Goal: Task Accomplishment & Management: Use online tool/utility

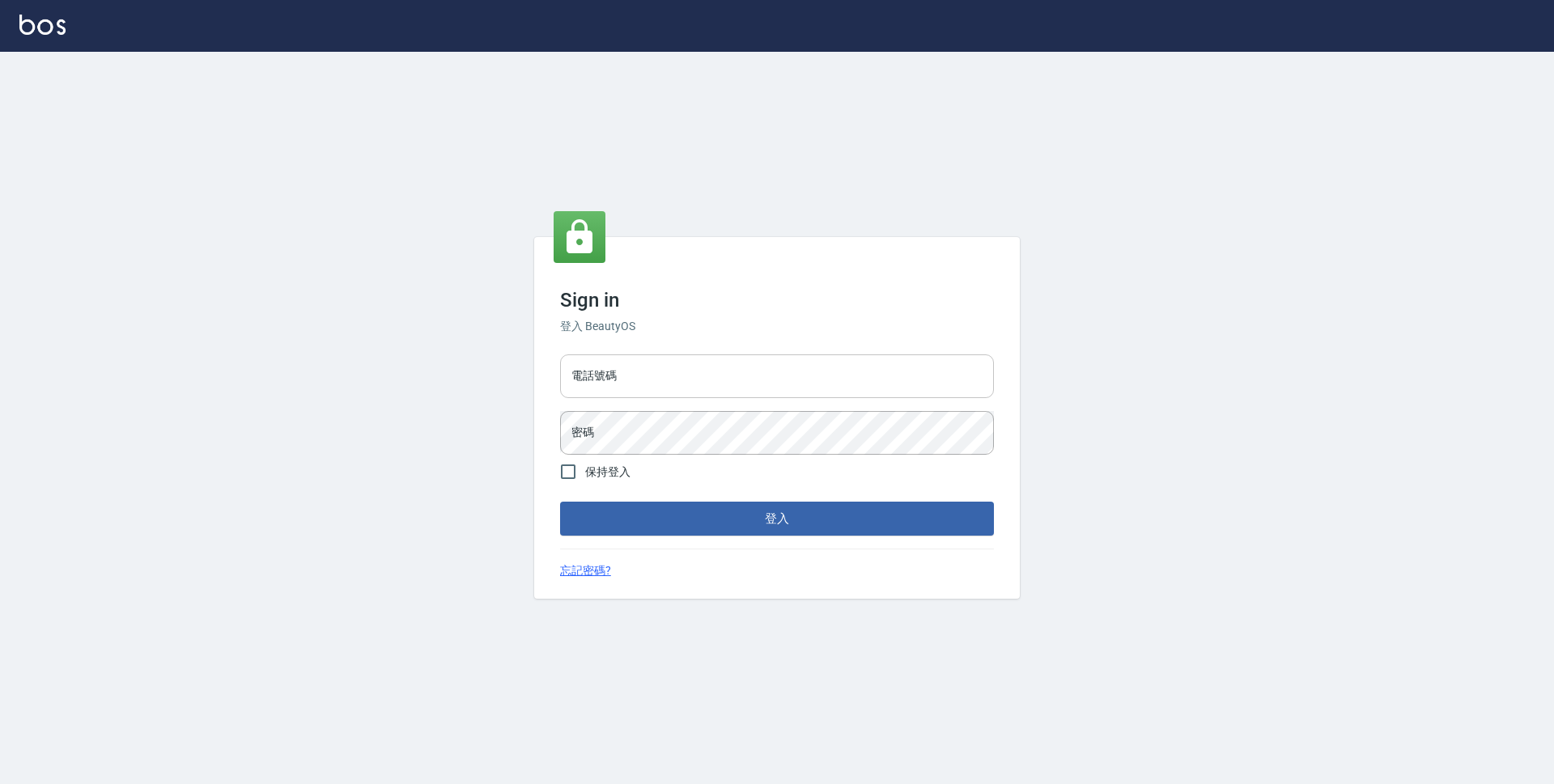
click at [688, 370] on input "電話號碼" at bounding box center [777, 377] width 434 height 44
type input "0423939755"
click at [560, 502] on button "登入" at bounding box center [777, 519] width 434 height 34
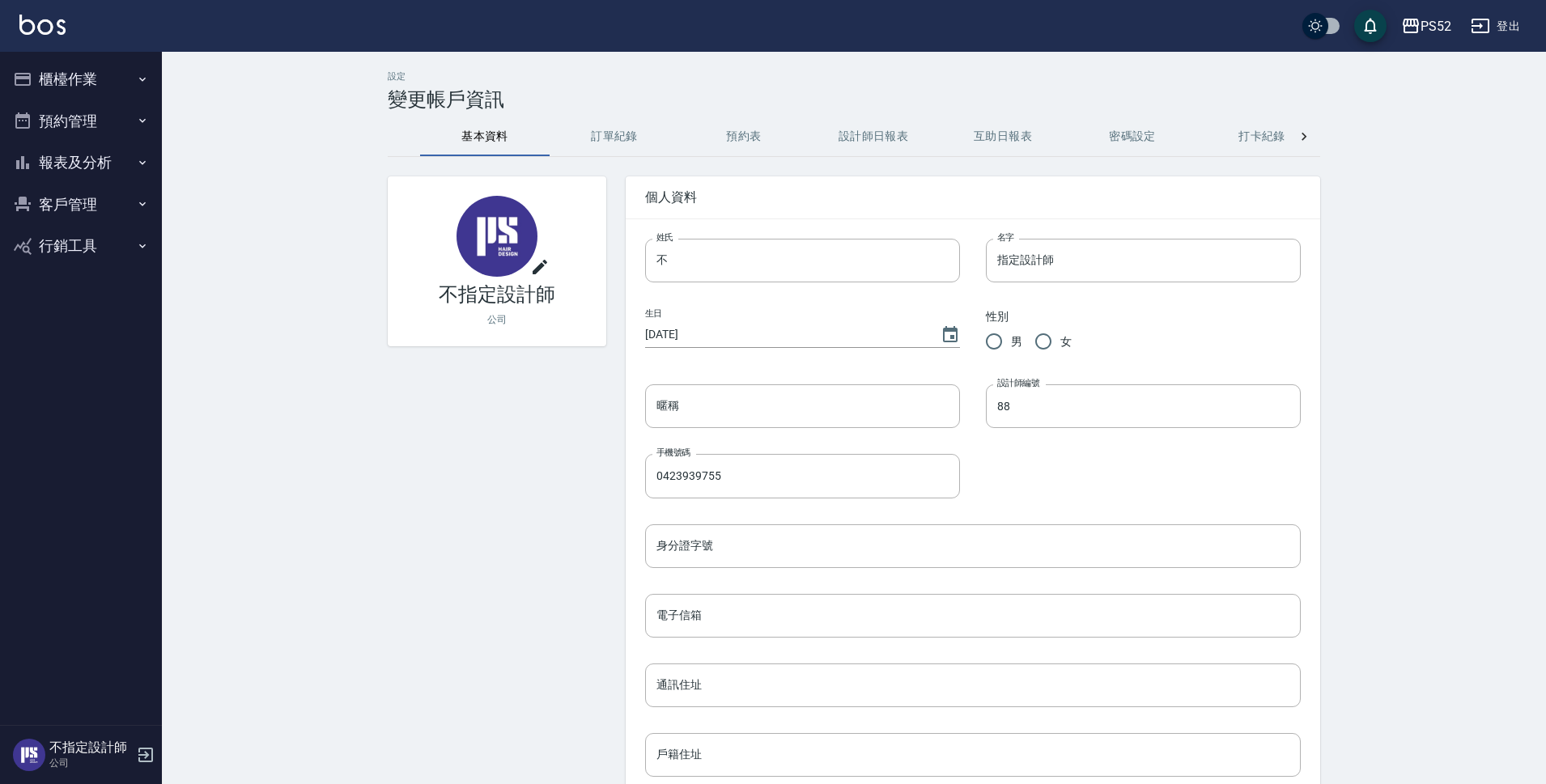
click at [86, 77] on button "櫃檯作業" at bounding box center [80, 79] width 149 height 42
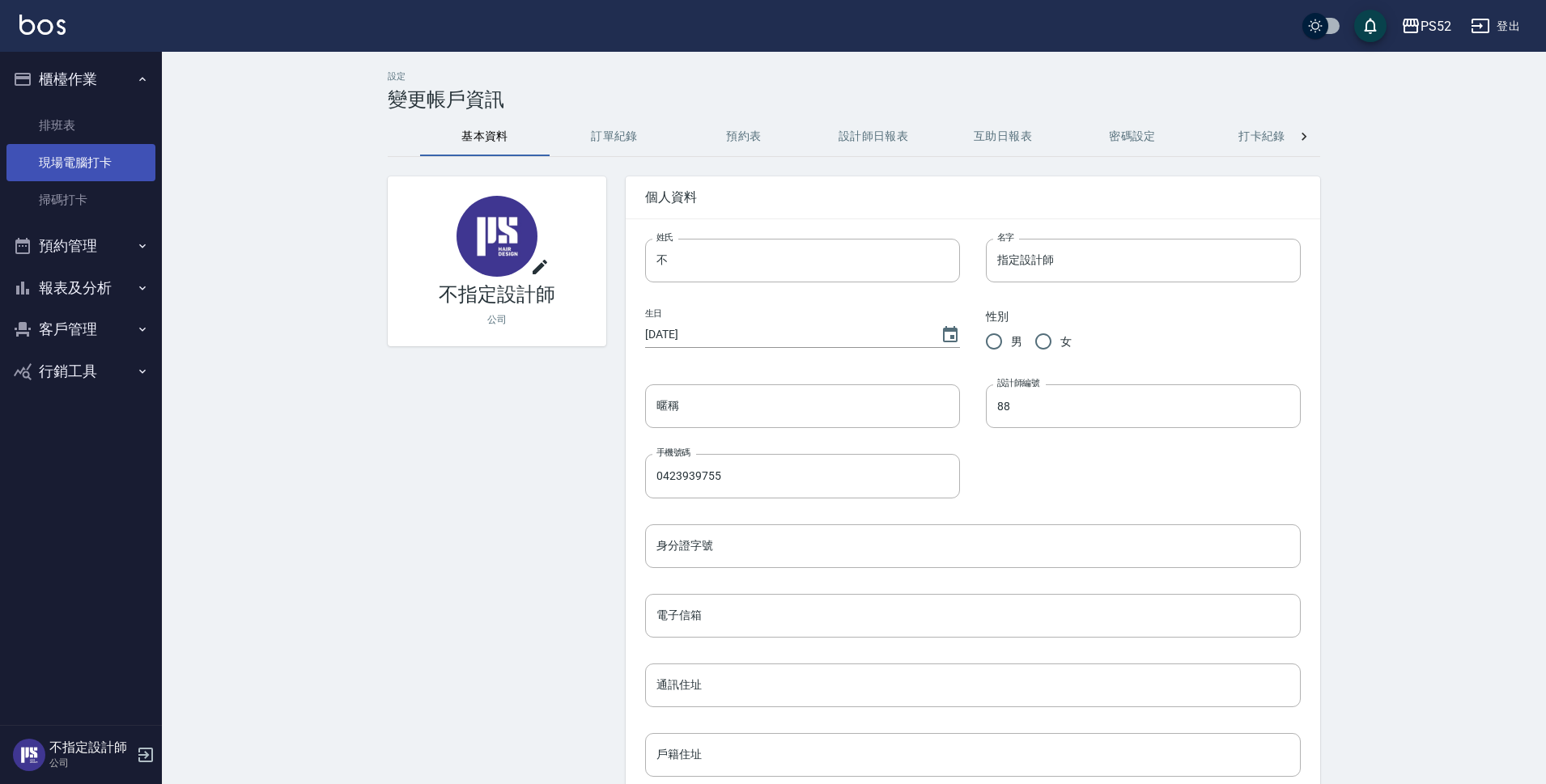
click at [103, 159] on link "現場電腦打卡" at bounding box center [80, 162] width 149 height 37
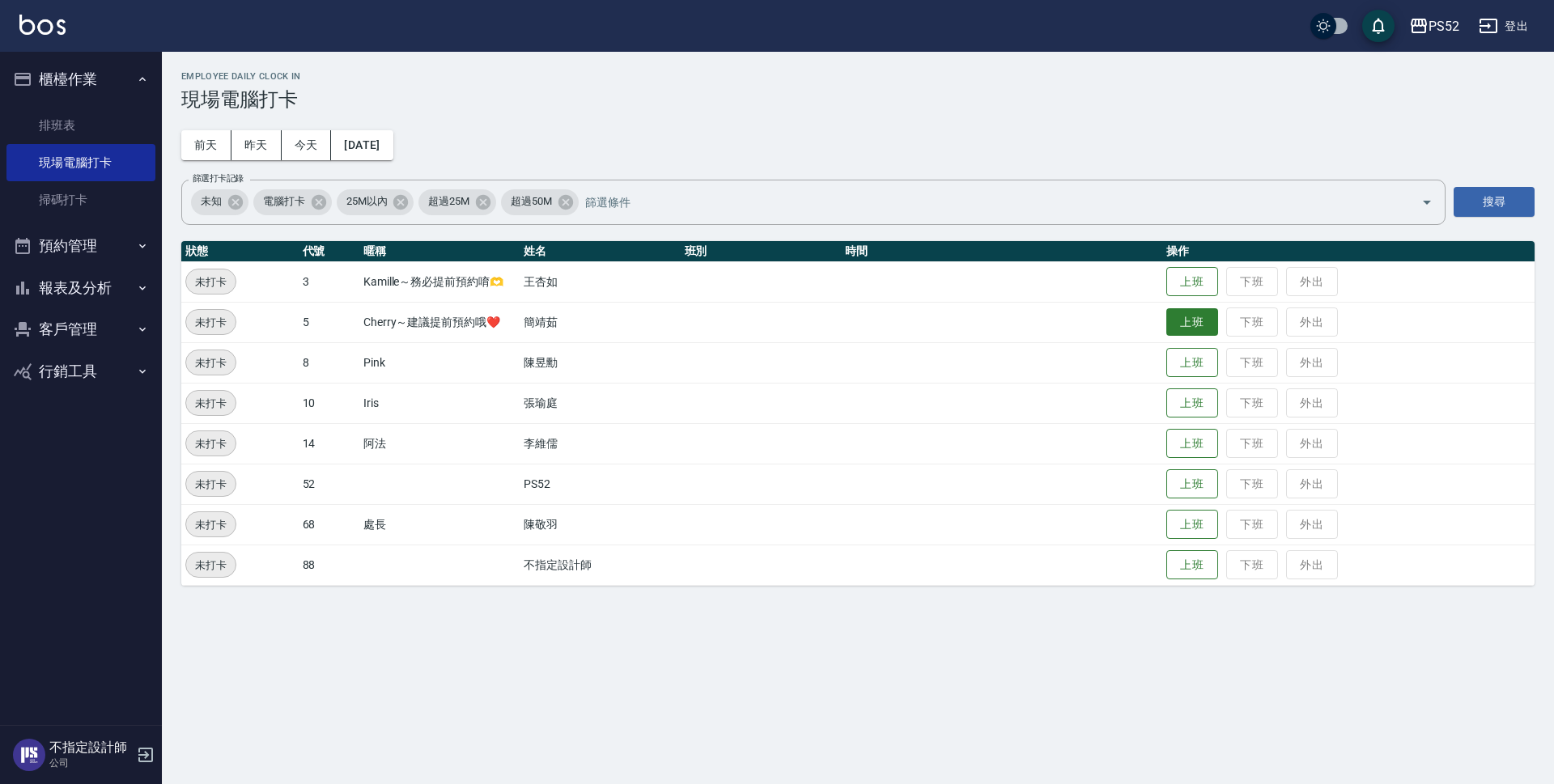
click at [1199, 332] on button "上班" at bounding box center [1192, 323] width 52 height 28
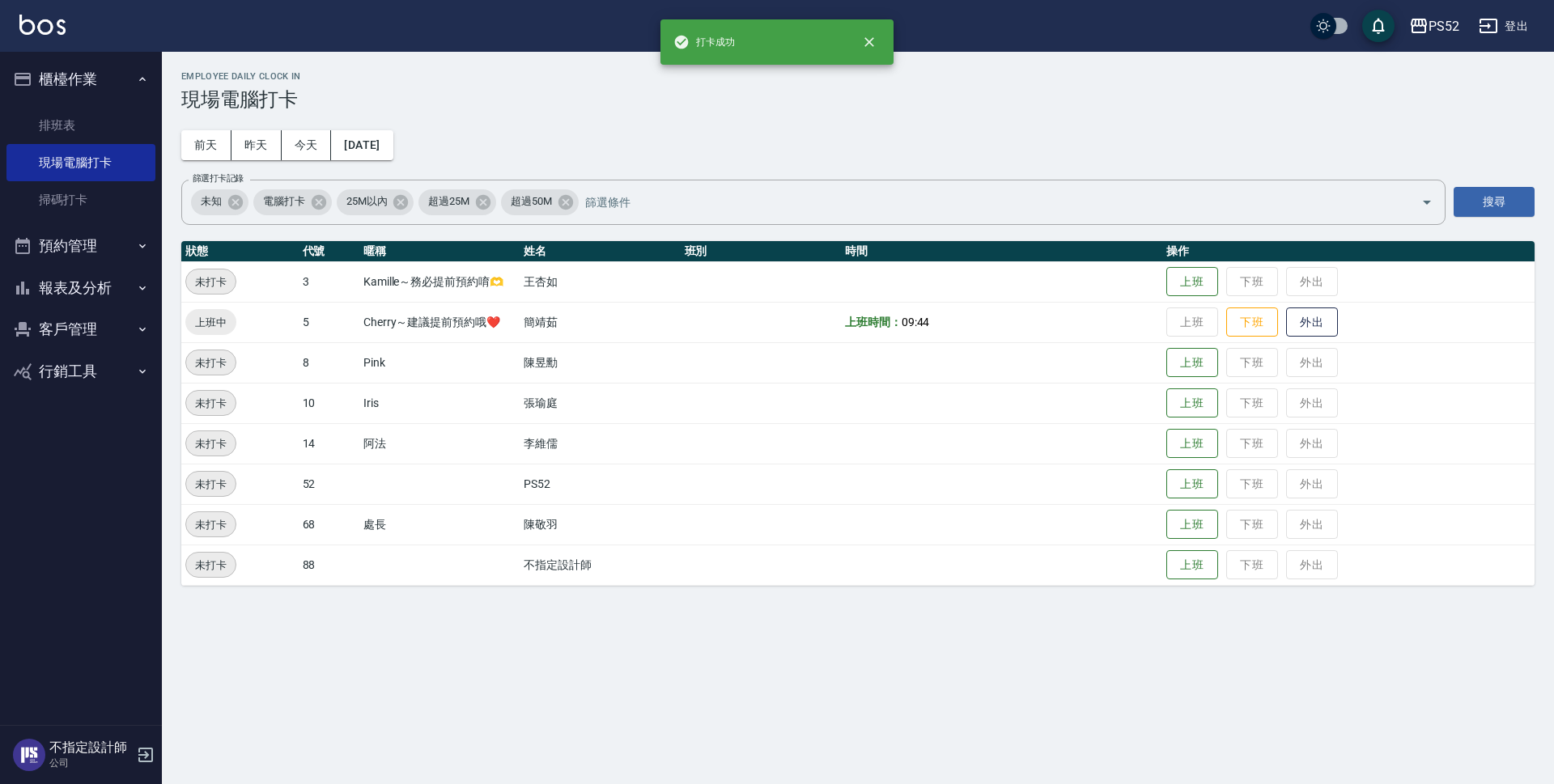
click at [78, 245] on button "預約管理" at bounding box center [80, 246] width 149 height 42
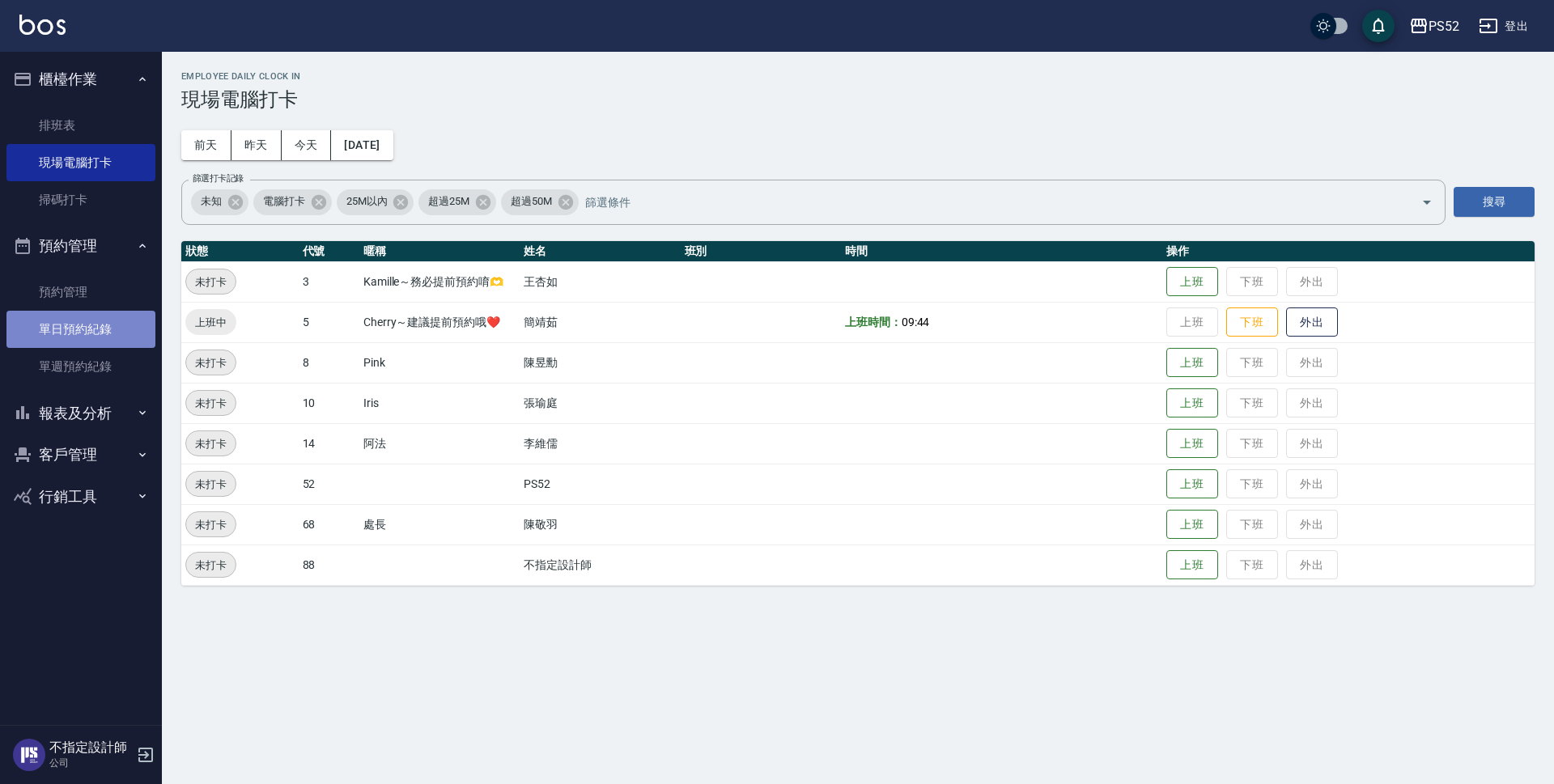
click at [82, 332] on link "單日預約紀錄" at bounding box center [80, 329] width 149 height 37
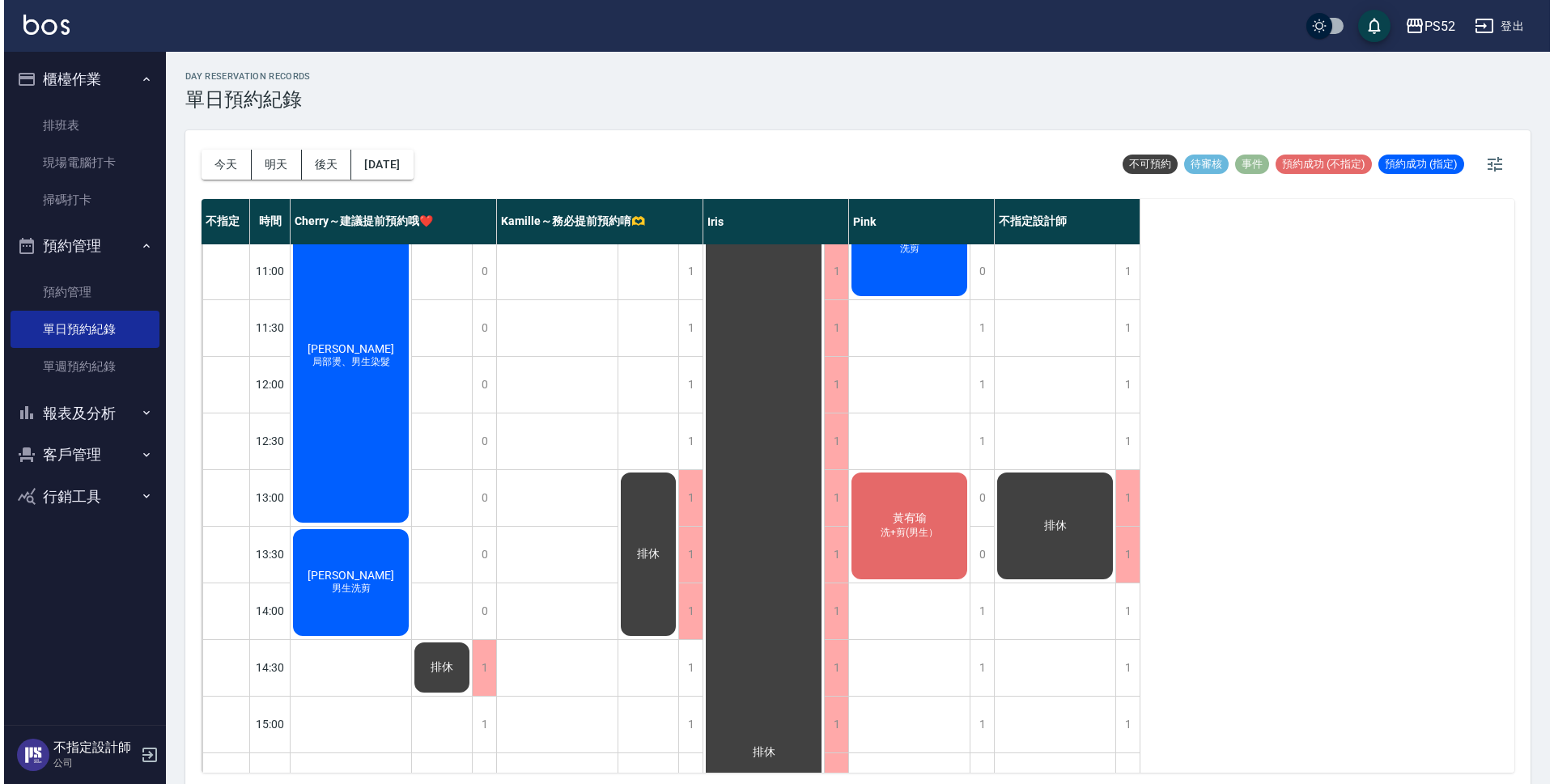
scroll to position [53, 0]
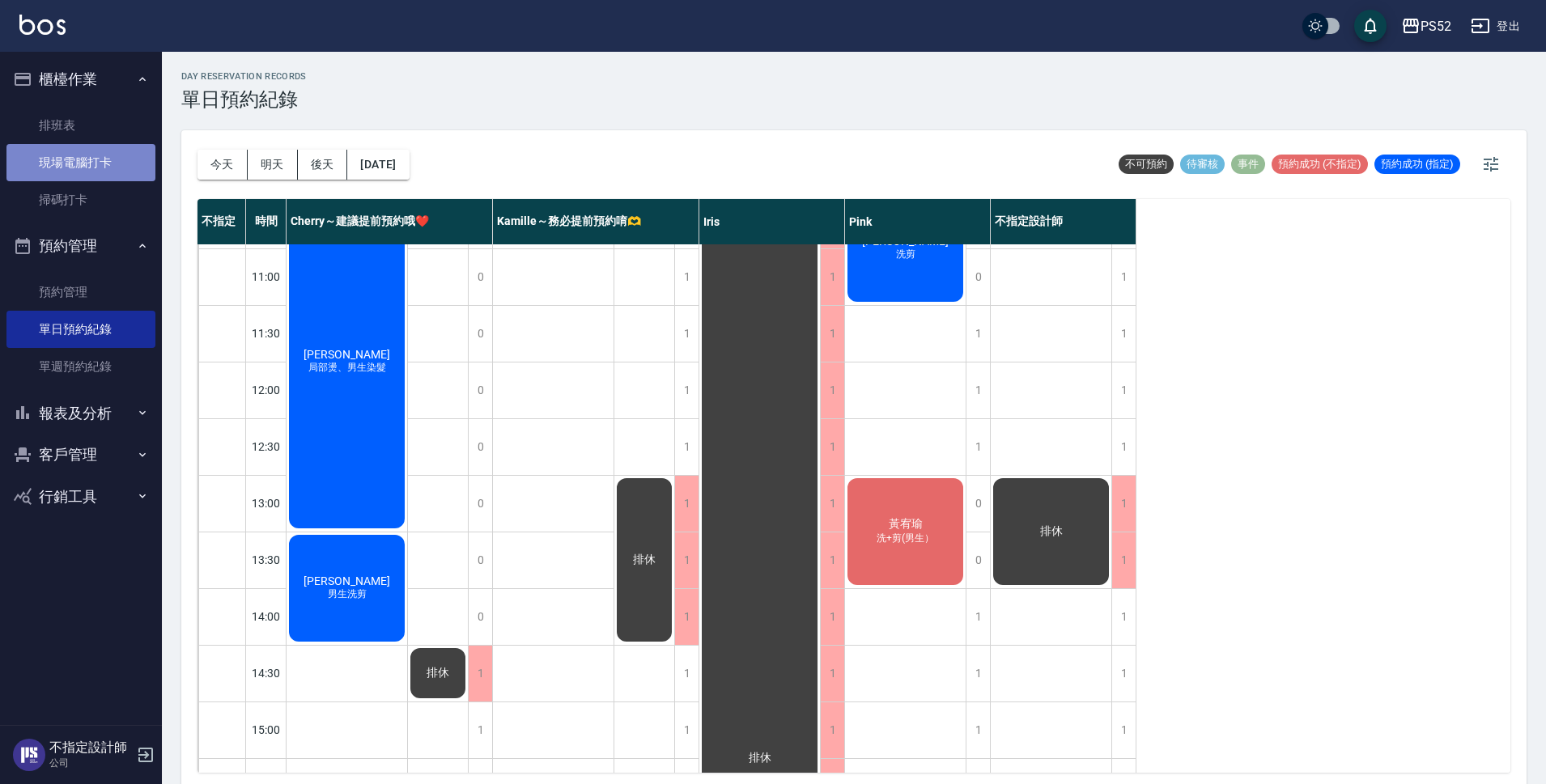
click at [102, 152] on link "現場電腦打卡" at bounding box center [80, 162] width 149 height 37
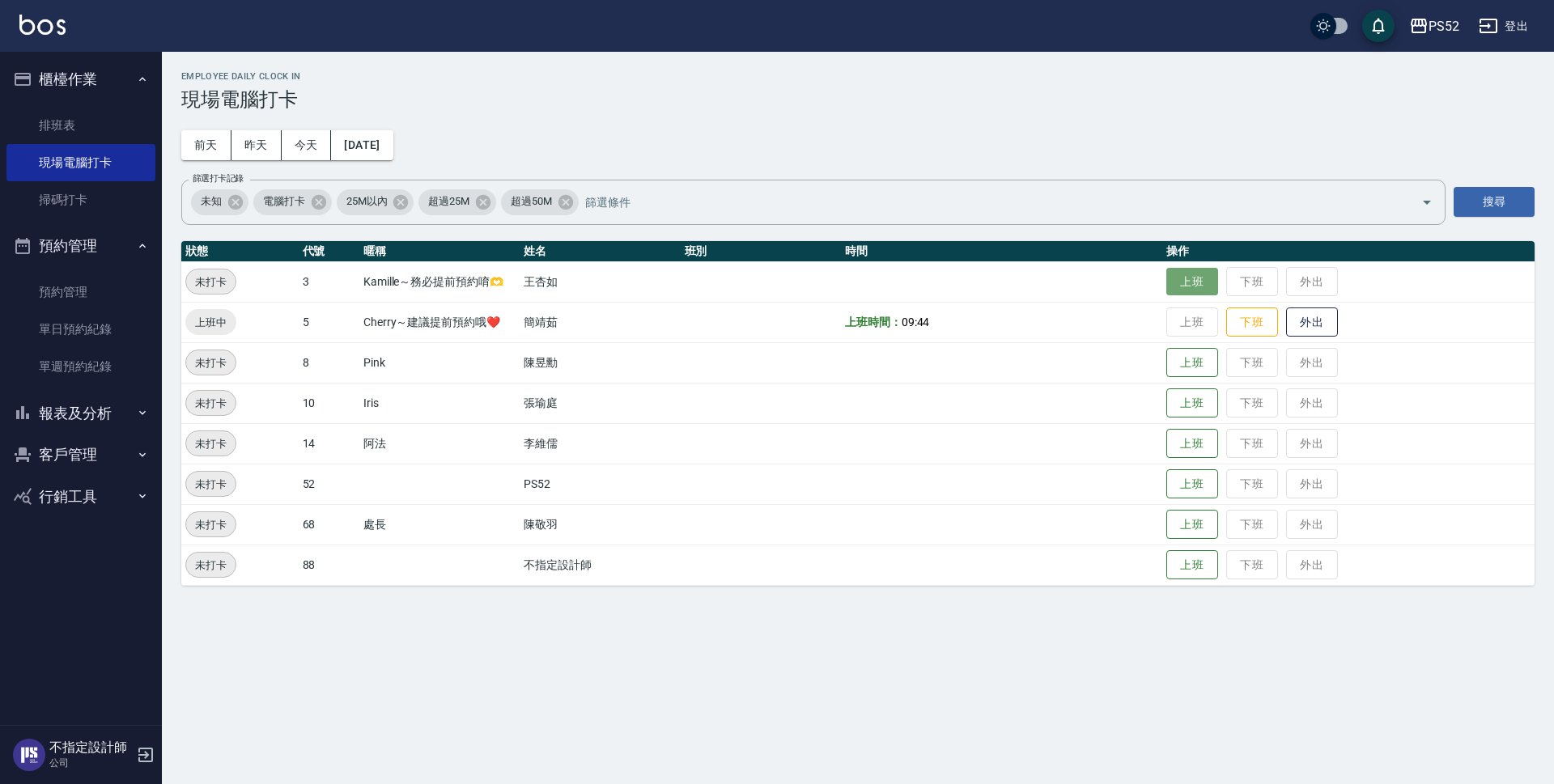
click at [1210, 291] on button "上班" at bounding box center [1192, 282] width 52 height 28
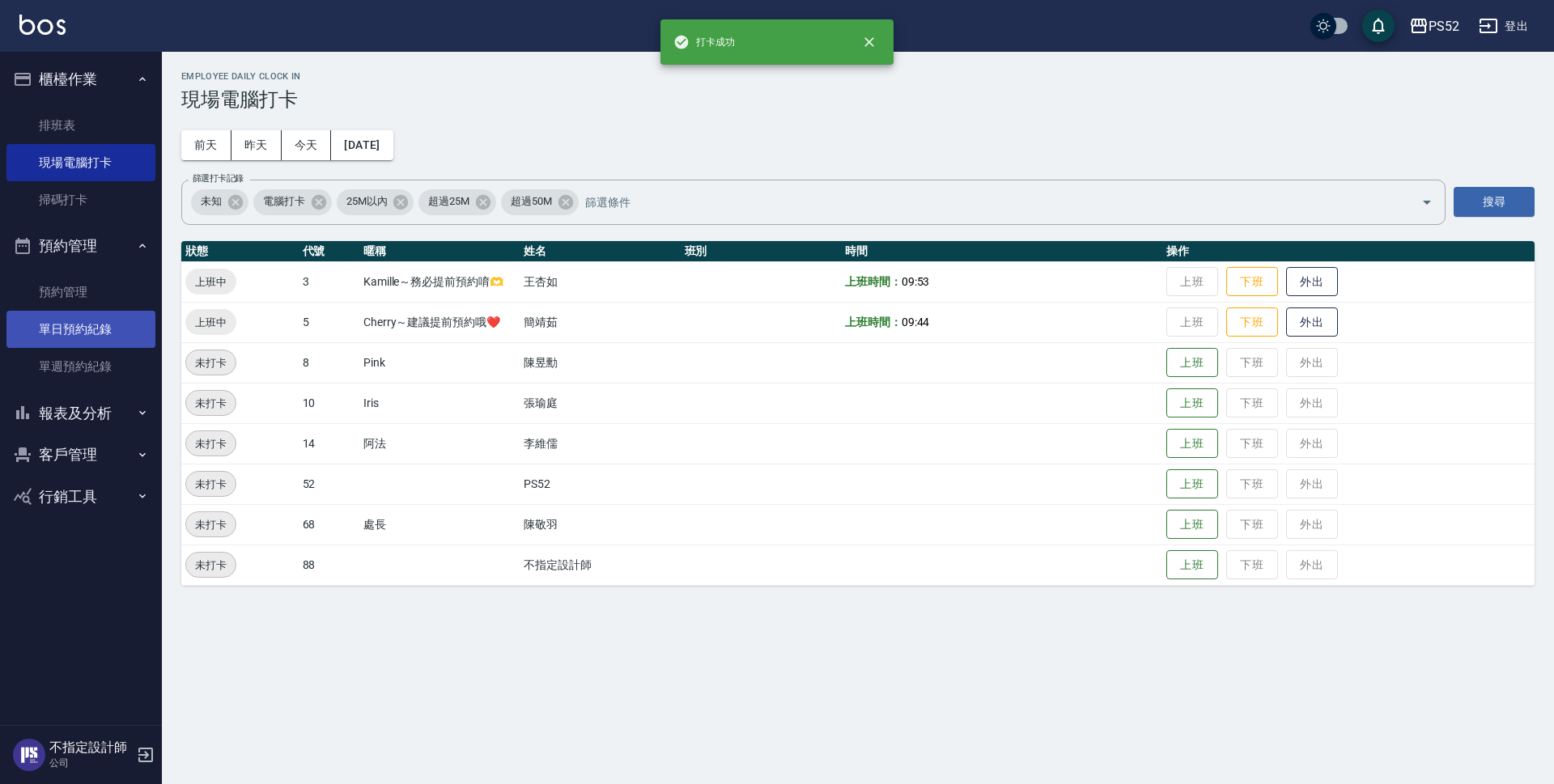
click at [56, 329] on link "單日預約紀錄" at bounding box center [80, 329] width 149 height 37
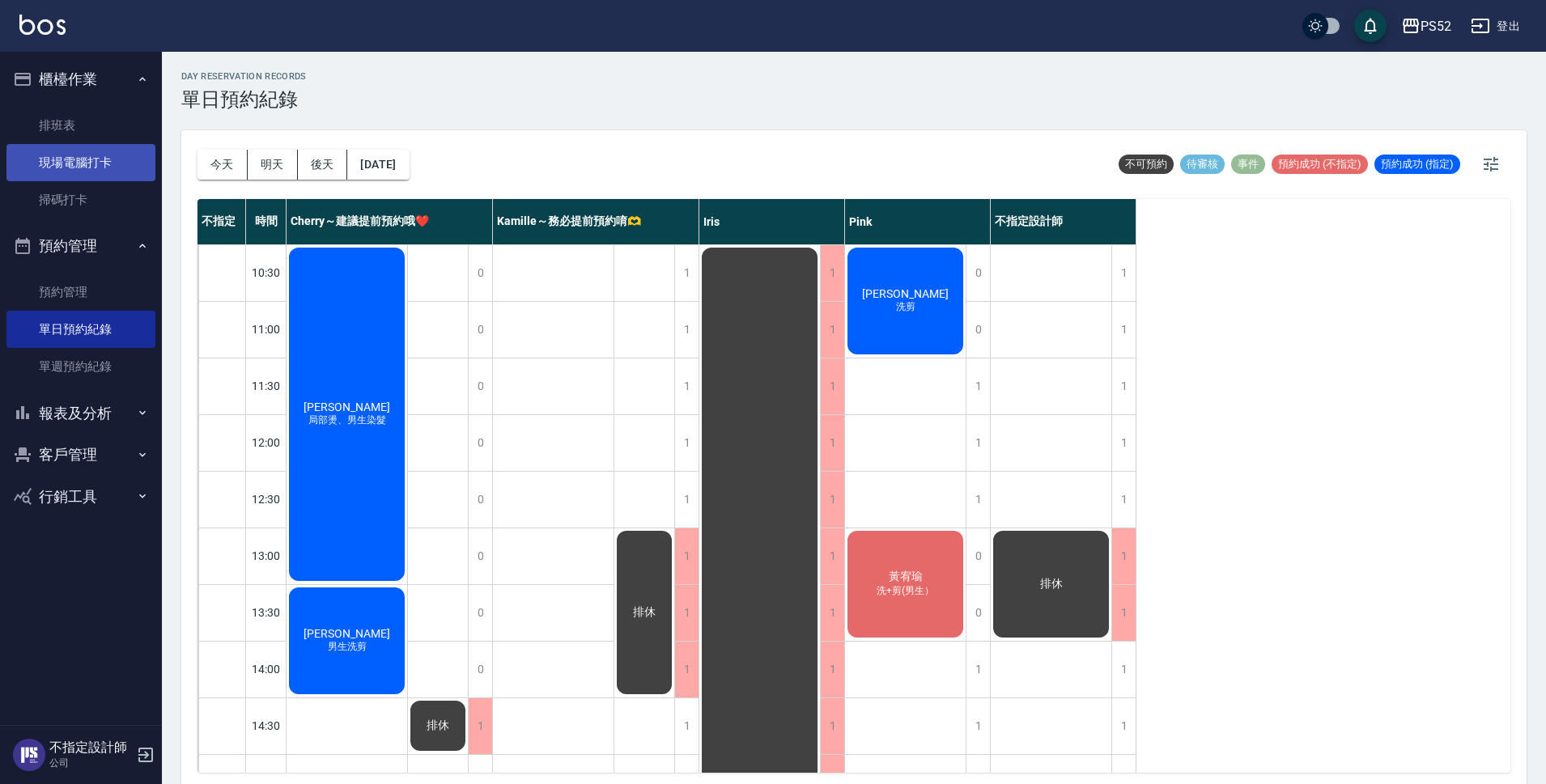
click at [104, 166] on link "現場電腦打卡" at bounding box center [80, 162] width 149 height 37
